Goal: Transaction & Acquisition: Book appointment/travel/reservation

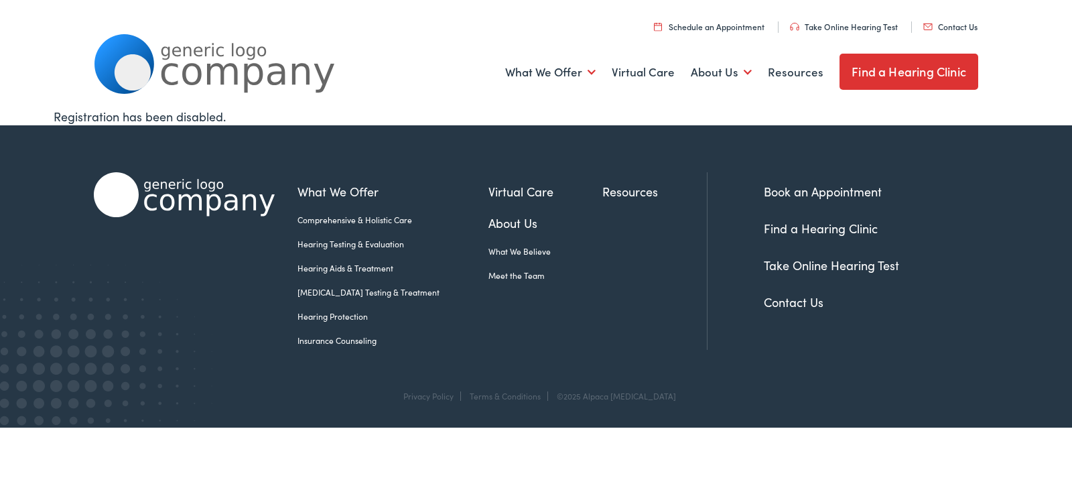
click at [344, 293] on link "[MEDICAL_DATA] Testing & Treatment" at bounding box center [392, 292] width 191 height 12
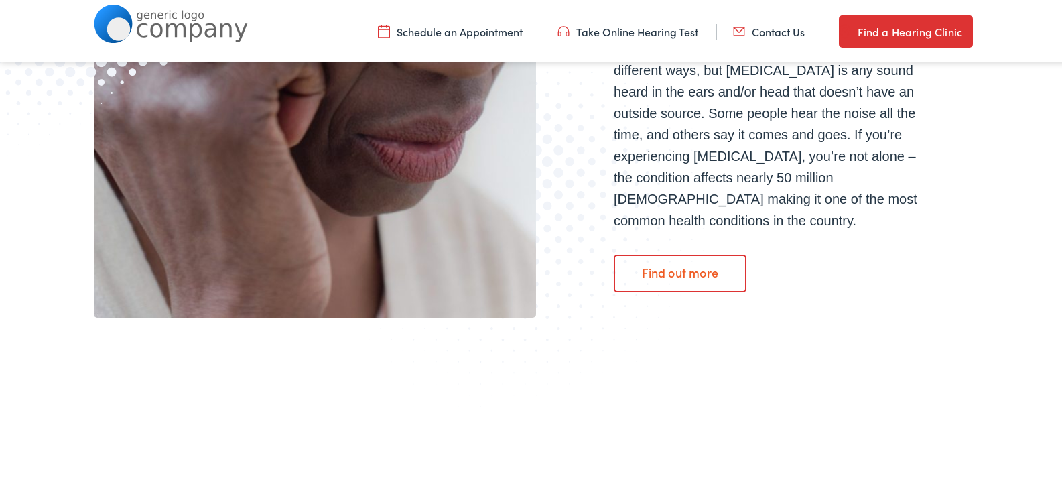
scroll to position [469, 0]
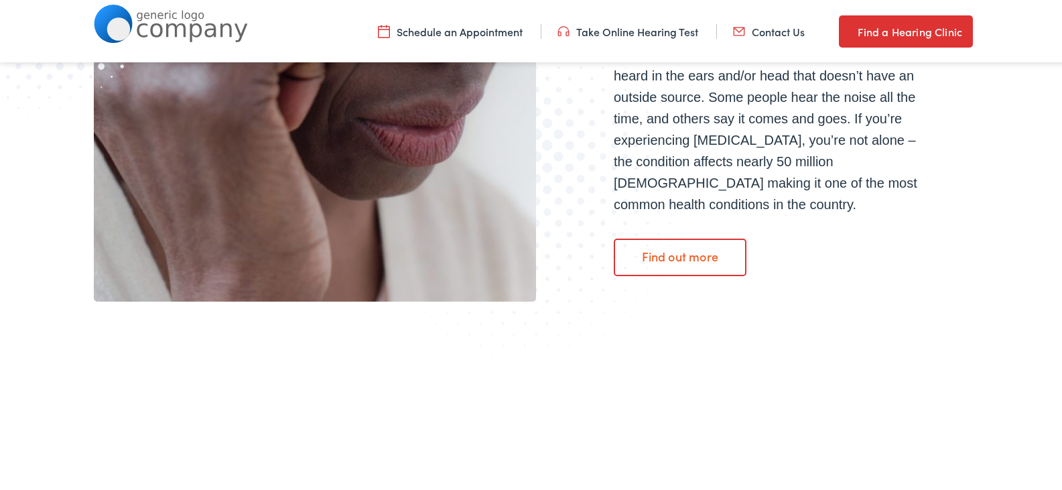
click at [672, 246] on link "Find out more" at bounding box center [680, 255] width 133 height 38
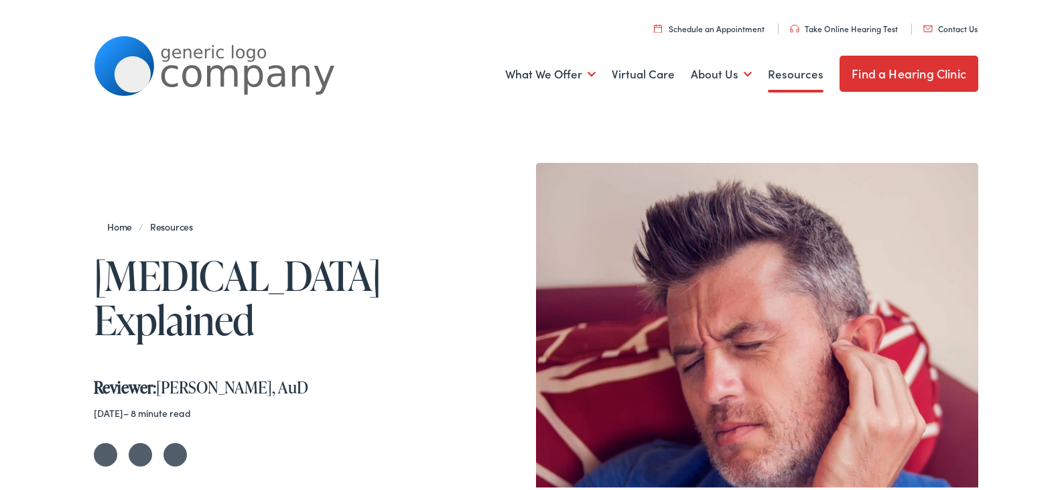
click at [700, 25] on link "Schedule an Appointment" at bounding box center [709, 26] width 111 height 11
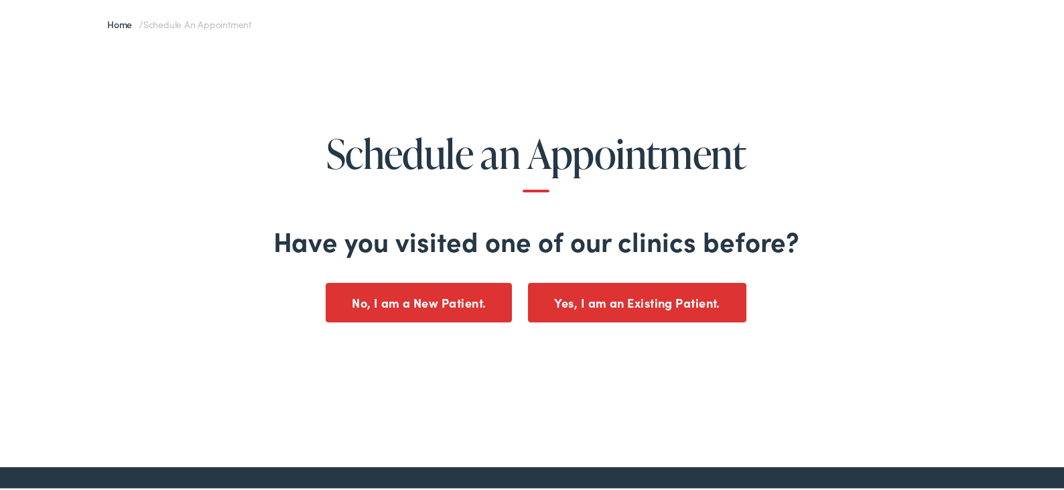
scroll to position [134, 0]
click at [411, 298] on button "No, I am a New Patient." at bounding box center [419, 300] width 186 height 40
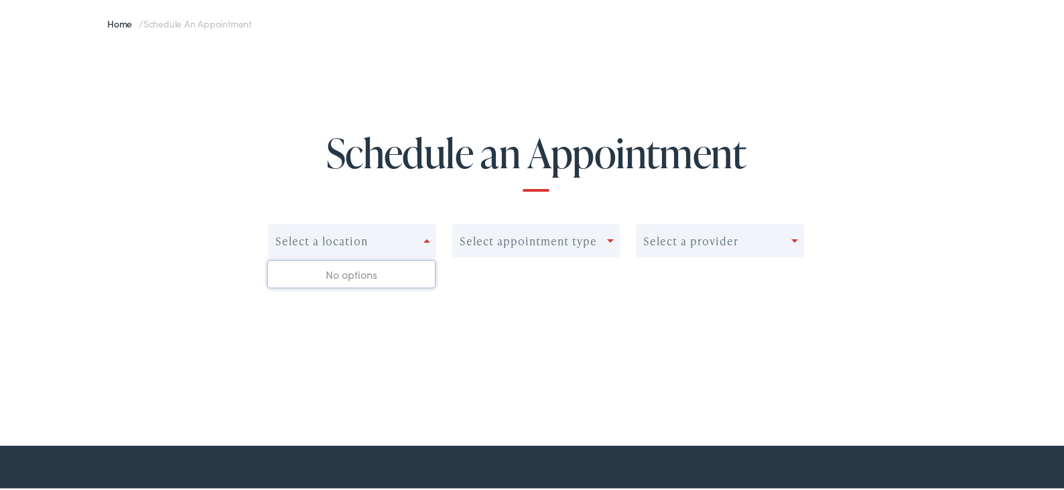
click at [423, 237] on span at bounding box center [426, 238] width 7 height 3
click at [423, 240] on div at bounding box center [429, 238] width 12 height 19
click at [601, 236] on div "Select appointment type" at bounding box center [530, 238] width 155 height 19
click at [792, 237] on span at bounding box center [794, 238] width 7 height 3
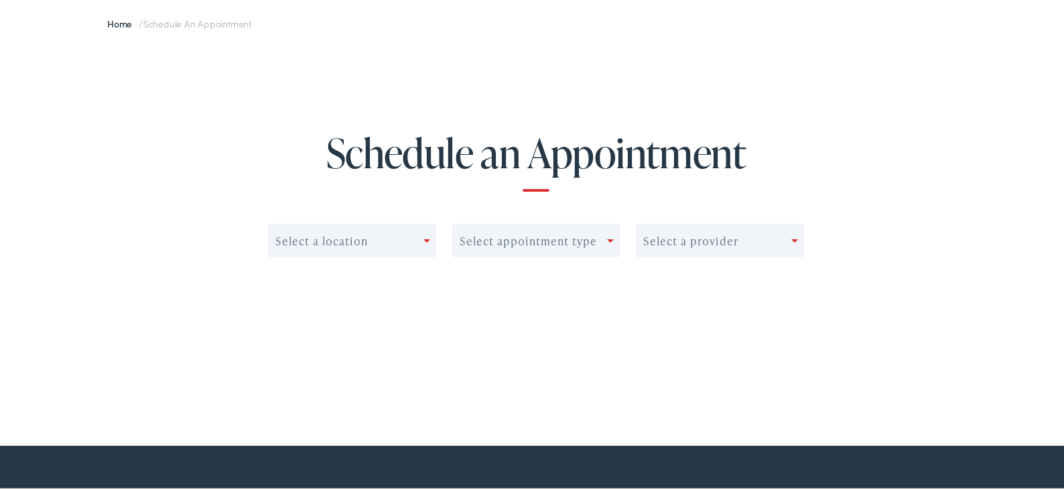
click at [792, 237] on div at bounding box center [797, 238] width 12 height 19
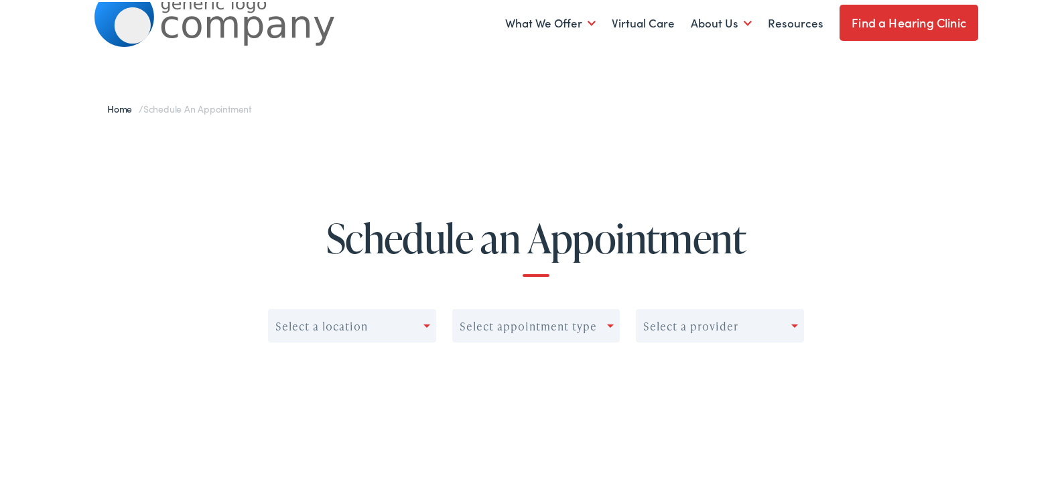
scroll to position [0, 0]
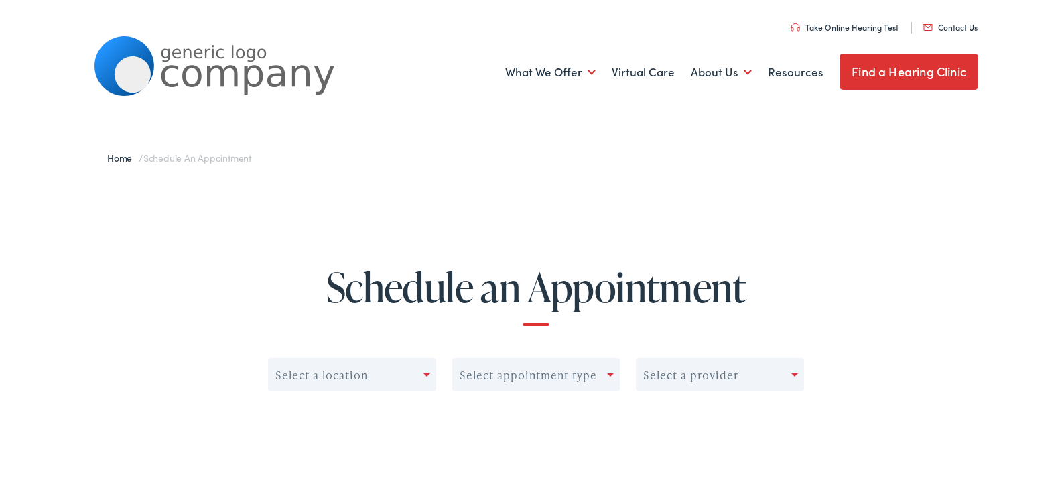
click at [901, 68] on link "Find a Hearing Clinic" at bounding box center [908, 70] width 139 height 36
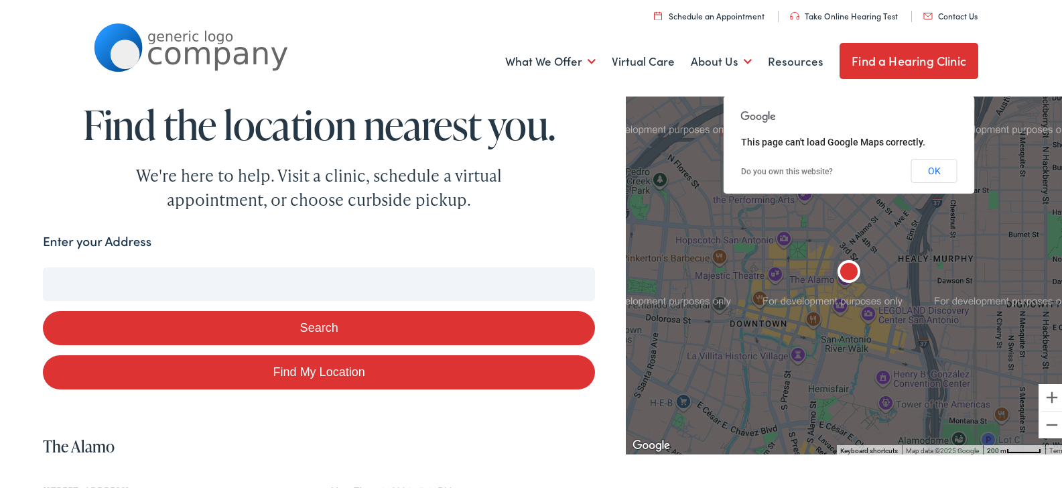
click at [212, 276] on input "Enter your Address" at bounding box center [319, 281] width 552 height 33
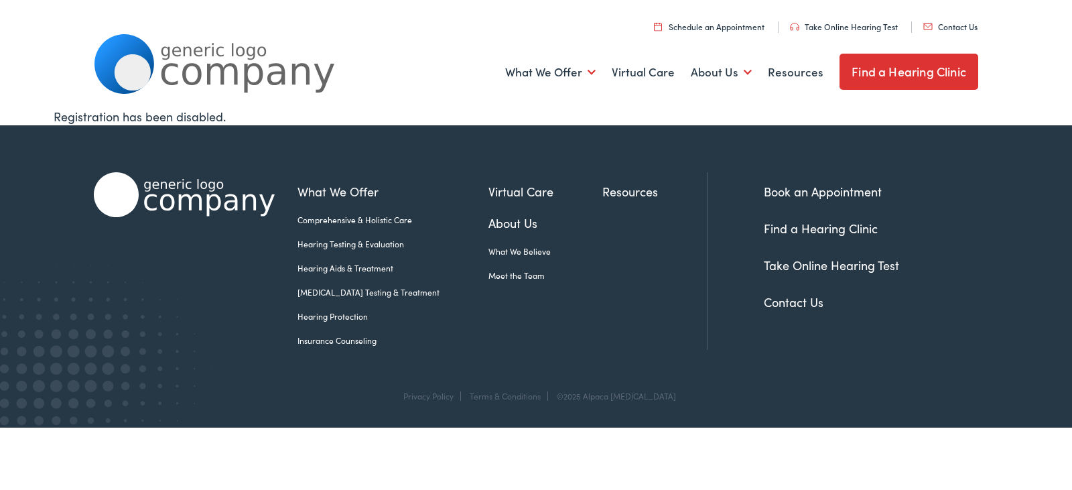
click at [814, 192] on link "Book an Appointment" at bounding box center [823, 191] width 118 height 17
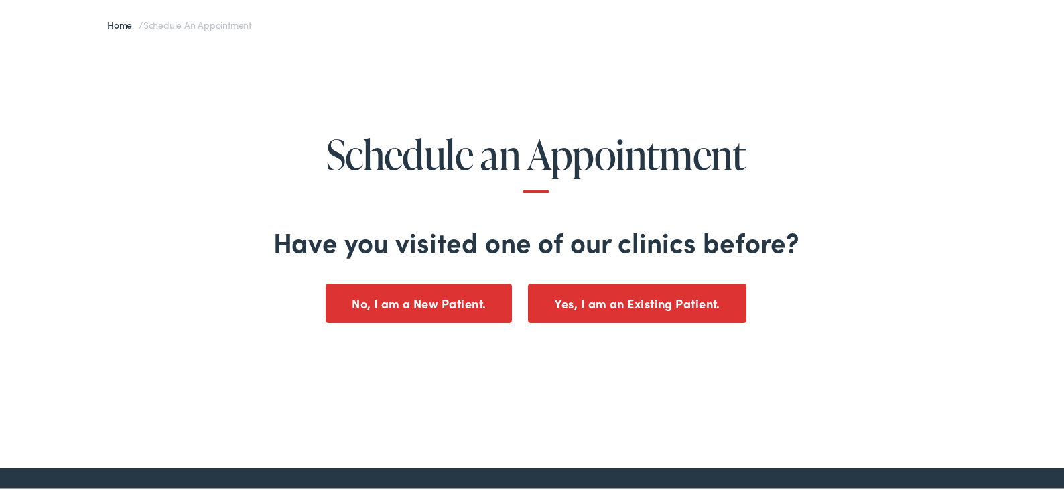
scroll to position [134, 0]
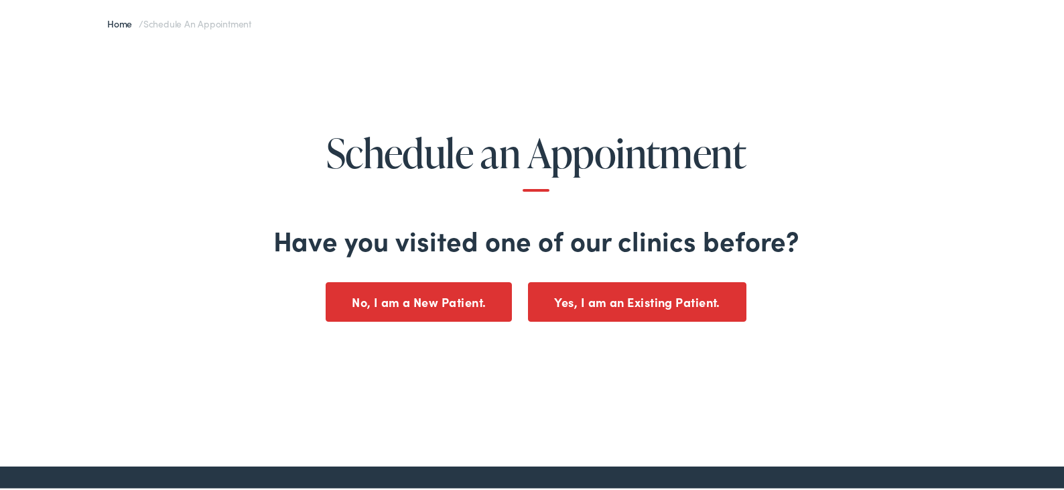
click at [475, 304] on button "No, I am a New Patient." at bounding box center [419, 300] width 186 height 40
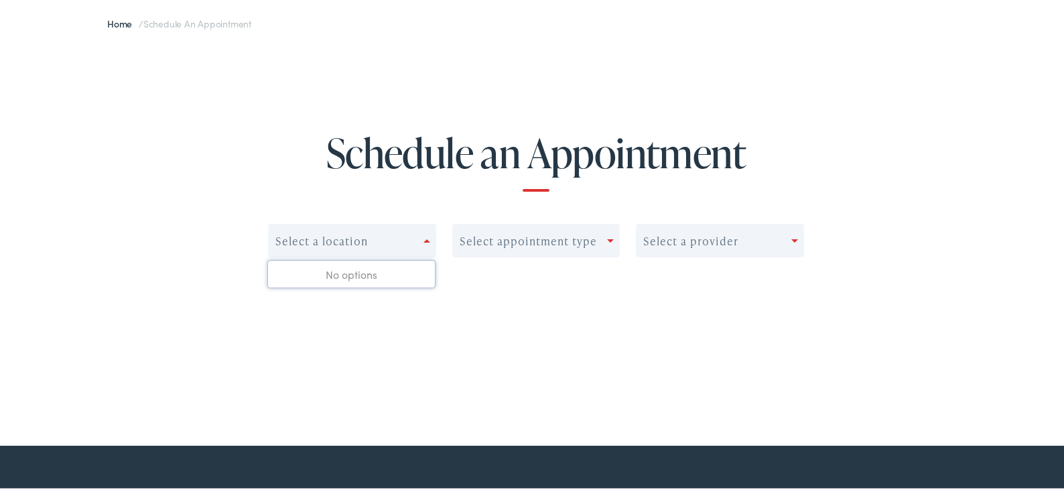
click at [423, 238] on span at bounding box center [426, 238] width 7 height 3
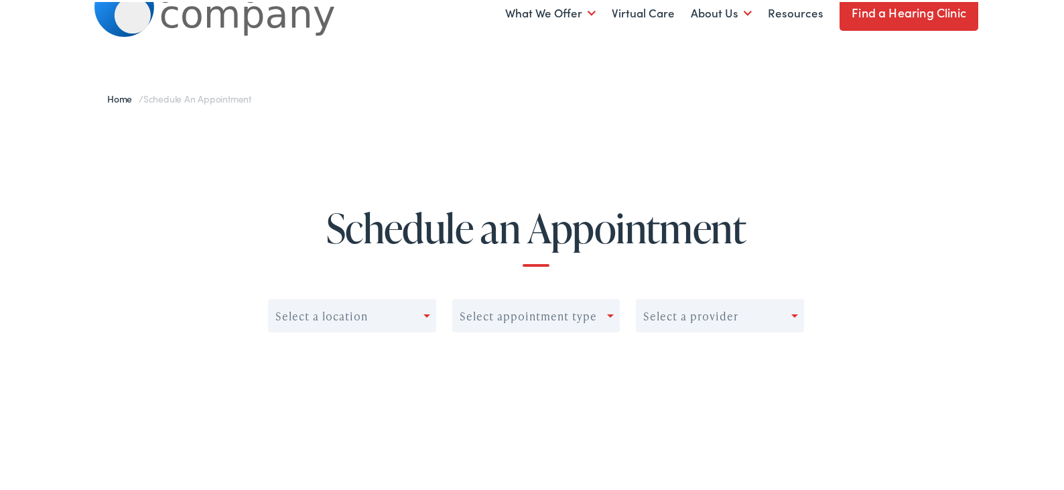
scroll to position [0, 0]
